Goal: Transaction & Acquisition: Book appointment/travel/reservation

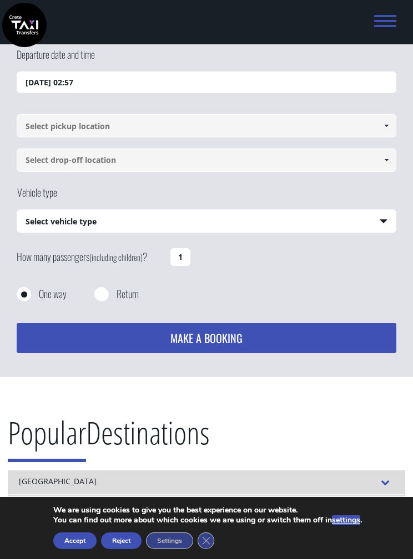
click at [327, 83] on input "[DATE] 02:57" at bounding box center [206, 83] width 379 height 22
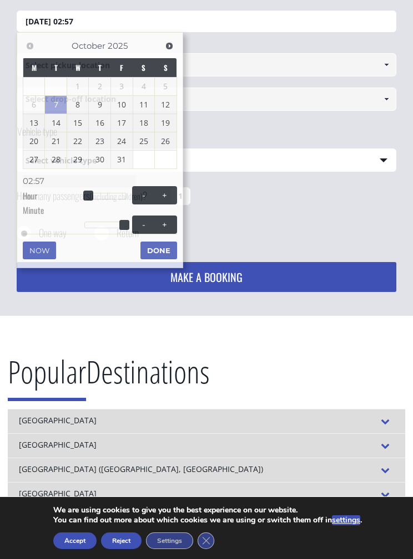
scroll to position [71, 0]
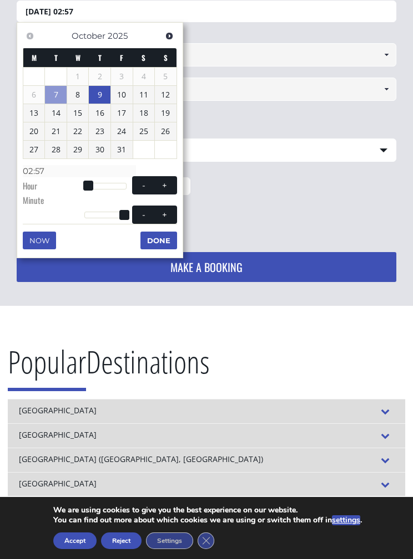
click at [102, 93] on link "9" at bounding box center [100, 95] width 22 height 18
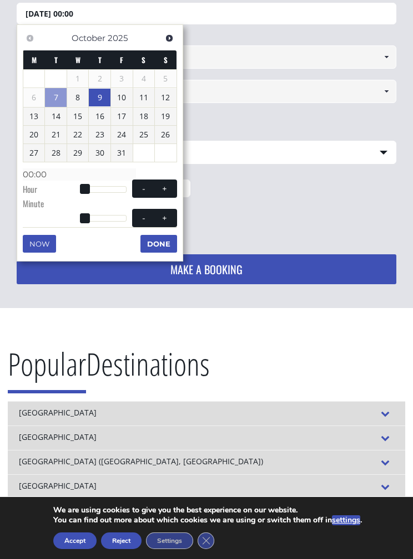
scroll to position [68, 0]
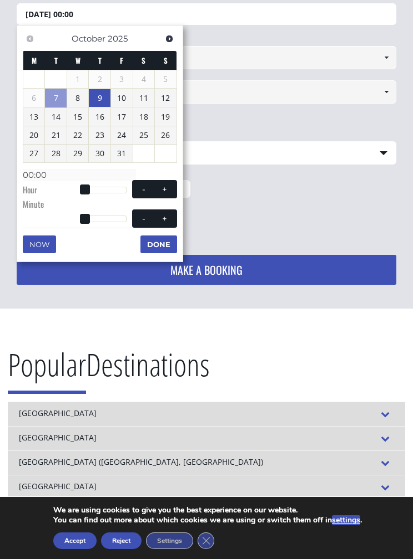
click at [169, 185] on button "+" at bounding box center [164, 189] width 20 height 11
type input "[DATE] 01:00"
type input "01:00"
click at [170, 187] on button "+" at bounding box center [164, 189] width 20 height 11
type input "[DATE] 02:00"
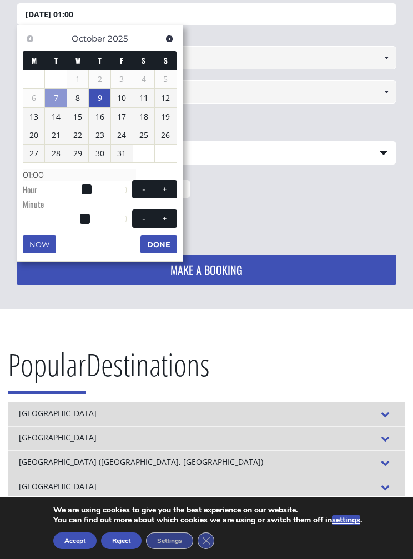
type input "02:00"
click at [170, 186] on button "+" at bounding box center [164, 189] width 20 height 11
type input "[DATE] 03:00"
type input "03:00"
click at [167, 187] on span at bounding box center [164, 189] width 9 height 9
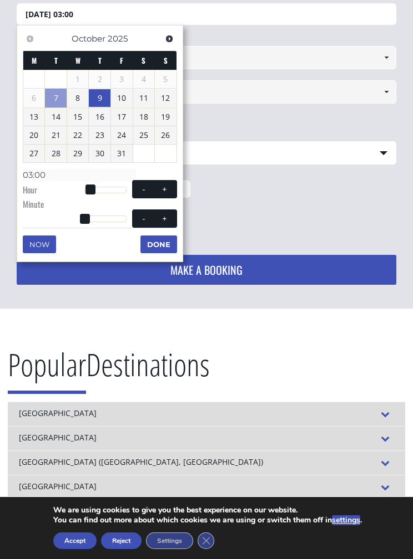
type input "[DATE] 04:00"
type input "04:00"
click at [166, 187] on span at bounding box center [164, 189] width 9 height 9
type input "[DATE] 05:00"
type input "05:00"
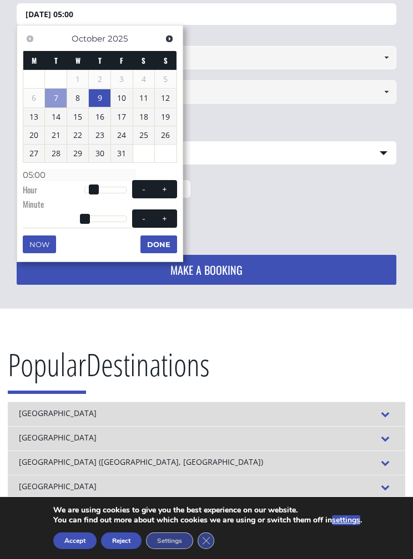
click at [169, 189] on span at bounding box center [164, 189] width 9 height 9
type input "[DATE] 06:00"
type input "06:00"
click at [168, 188] on span at bounding box center [164, 189] width 9 height 9
type input "[DATE] 07:00"
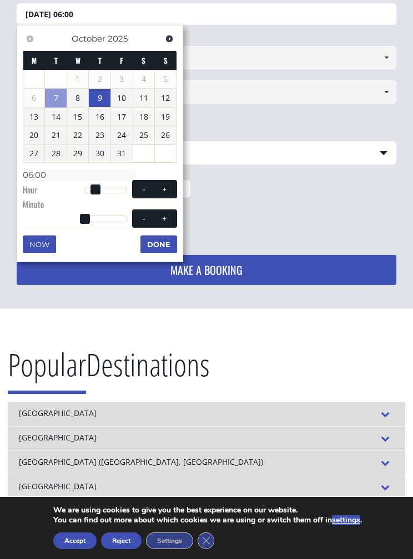
type input "07:00"
click at [170, 189] on button "+" at bounding box center [164, 189] width 20 height 11
type input "[DATE] 08:00"
type input "08:00"
click at [170, 188] on button "+" at bounding box center [164, 189] width 20 height 11
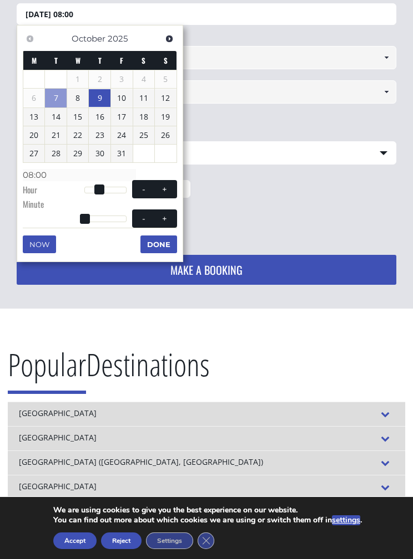
type input "[DATE] 09:00"
type input "09:00"
click at [171, 187] on button "+" at bounding box center [164, 189] width 20 height 11
type input "[DATE] 10:00"
type input "10:00"
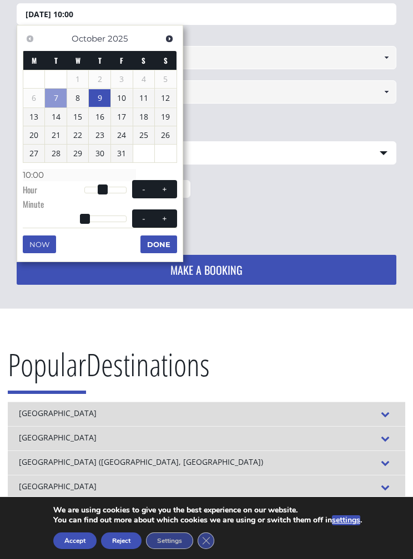
click at [171, 186] on button "+" at bounding box center [164, 189] width 20 height 11
type input "[DATE] 11:00"
type input "11:00"
click at [172, 188] on button "+" at bounding box center [164, 189] width 20 height 11
type input "[DATE] 12:00"
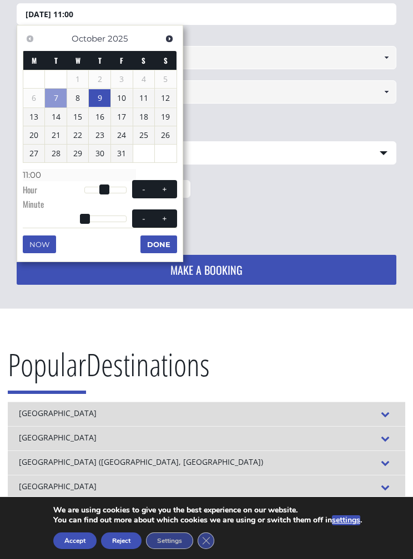
type input "12:00"
click at [172, 187] on button "+" at bounding box center [164, 189] width 20 height 11
type input "[DATE] 13:00"
type input "13:00"
click at [170, 188] on button "+" at bounding box center [164, 189] width 20 height 11
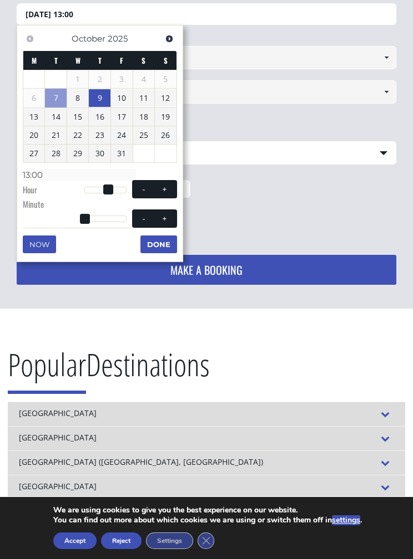
type input "[DATE] 14:00"
type input "14:00"
click at [170, 188] on button "+" at bounding box center [164, 189] width 20 height 11
type input "[DATE] 15:00"
type input "15:00"
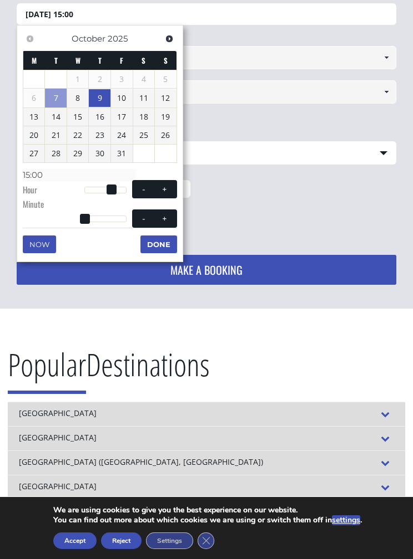
click at [170, 185] on button "+" at bounding box center [164, 189] width 20 height 11
type input "[DATE] 16:00"
type input "16:00"
click at [169, 185] on span at bounding box center [164, 189] width 9 height 9
type input "[DATE] 17:00"
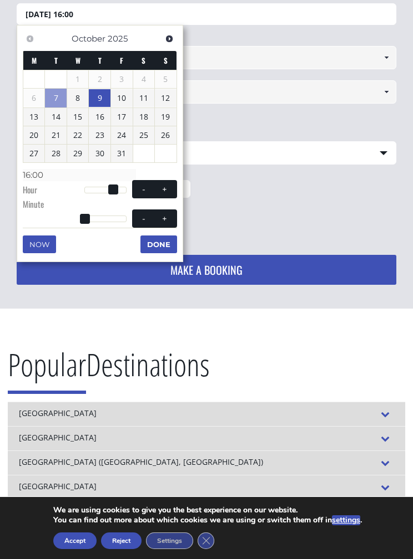
type input "17:00"
click at [165, 238] on button "Done" at bounding box center [158, 245] width 37 height 18
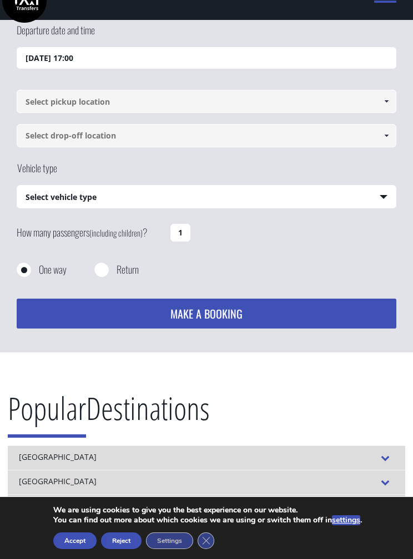
scroll to position [26, 0]
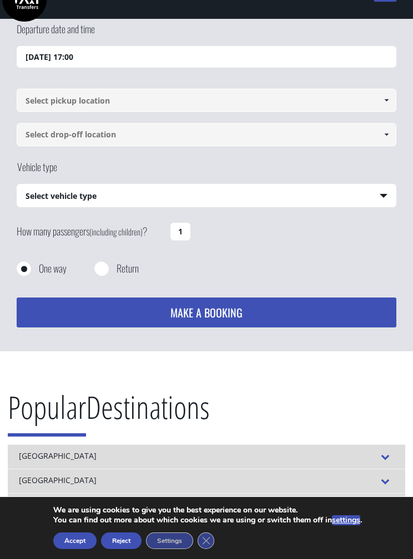
click at [385, 98] on span at bounding box center [385, 100] width 9 height 9
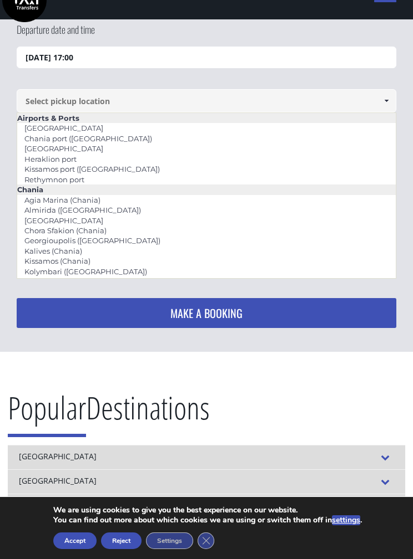
scroll to position [0, 0]
click at [78, 177] on link "Rethymnon port" at bounding box center [54, 180] width 74 height 16
type input "Rethymnon port"
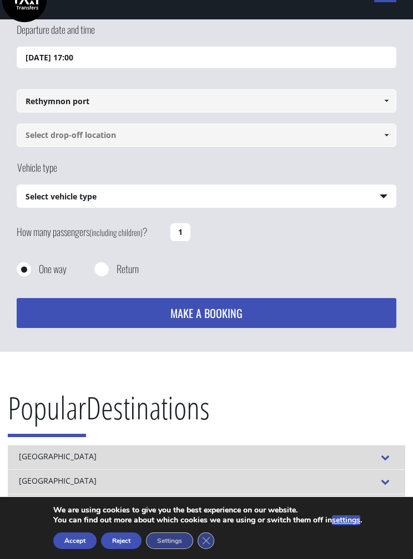
click at [381, 133] on link at bounding box center [386, 135] width 18 height 23
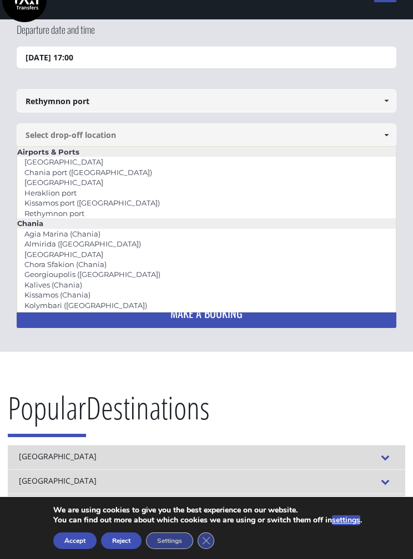
click at [72, 163] on link "[GEOGRAPHIC_DATA]" at bounding box center [63, 162] width 93 height 16
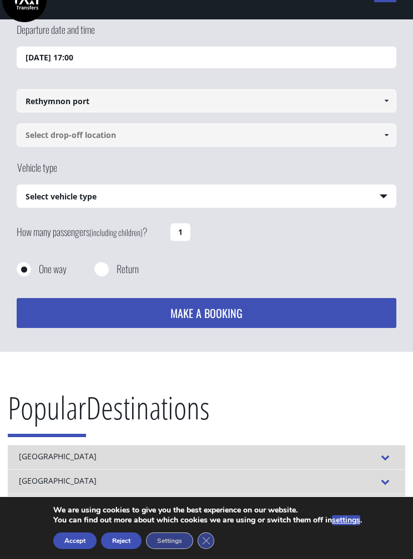
type input "[GEOGRAPHIC_DATA]"
click at [354, 193] on select "Select vehicle type Taxi (4 passengers) Mercedes E Class Mini Van (7 passengers…" at bounding box center [206, 196] width 378 height 23
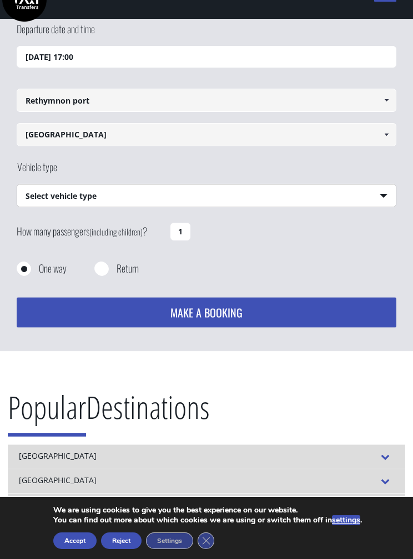
select select "540"
click at [237, 312] on button "MAKE A BOOKING" at bounding box center [206, 313] width 379 height 30
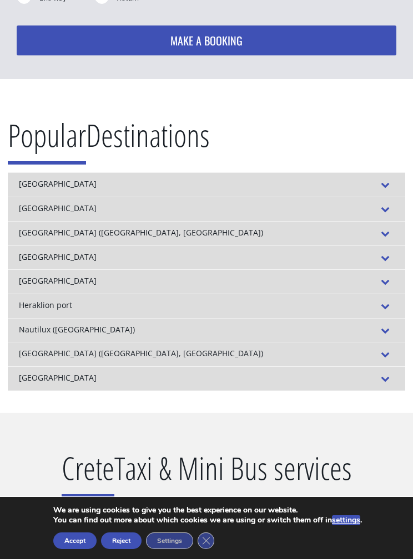
scroll to position [284, 0]
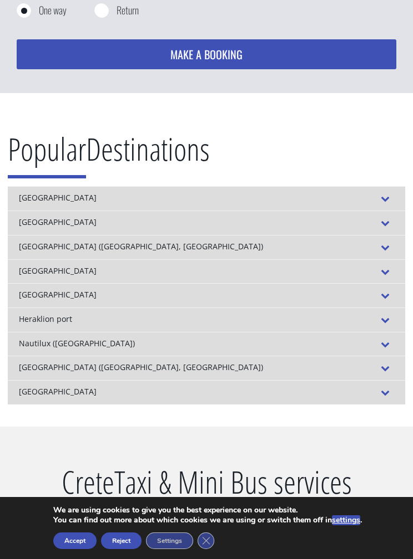
click at [388, 193] on span at bounding box center [385, 198] width 18 height 13
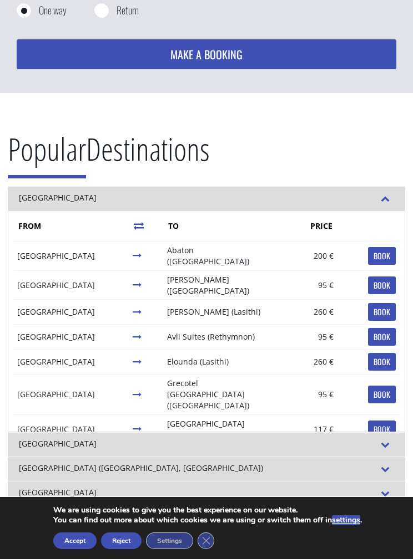
scroll to position [0, 0]
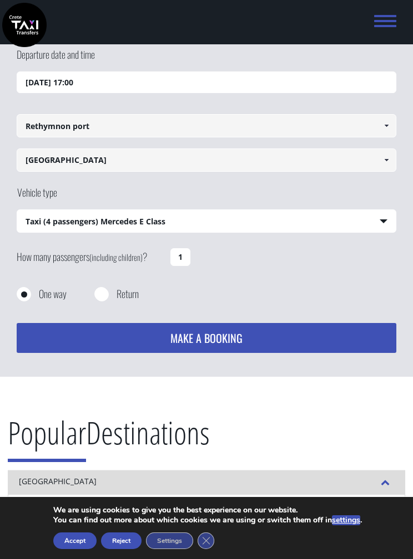
click at [128, 537] on button "Reject" at bounding box center [121, 541] width 40 height 17
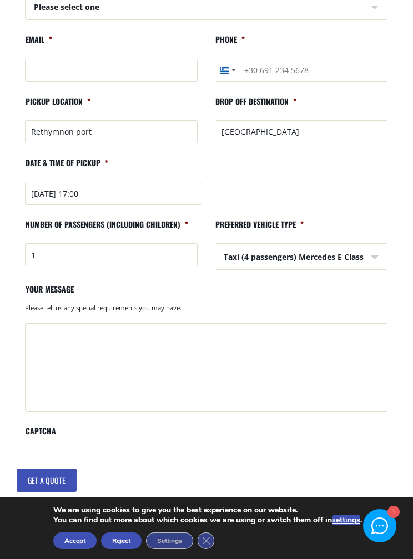
scroll to position [248, 0]
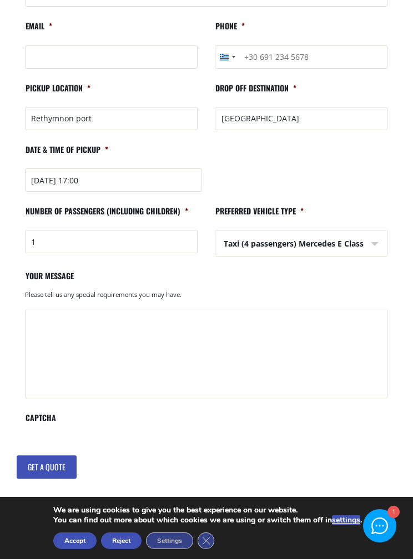
click at [59, 465] on input "Get a quote" at bounding box center [47, 467] width 60 height 23
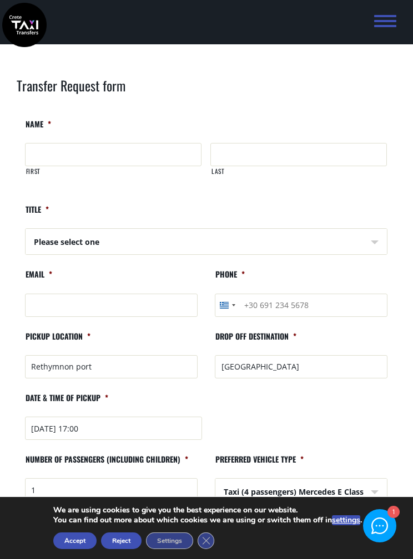
scroll to position [293, 0]
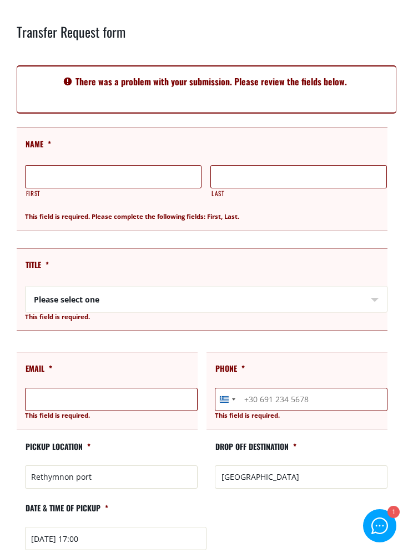
scroll to position [55, 0]
